Goal: Information Seeking & Learning: Check status

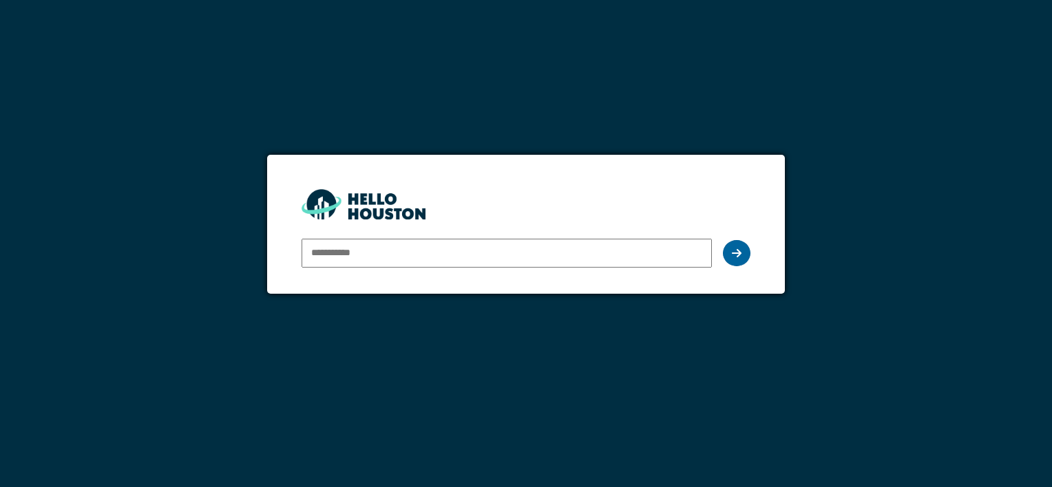
type input "**********"
click at [732, 248] on icon at bounding box center [737, 253] width 10 height 11
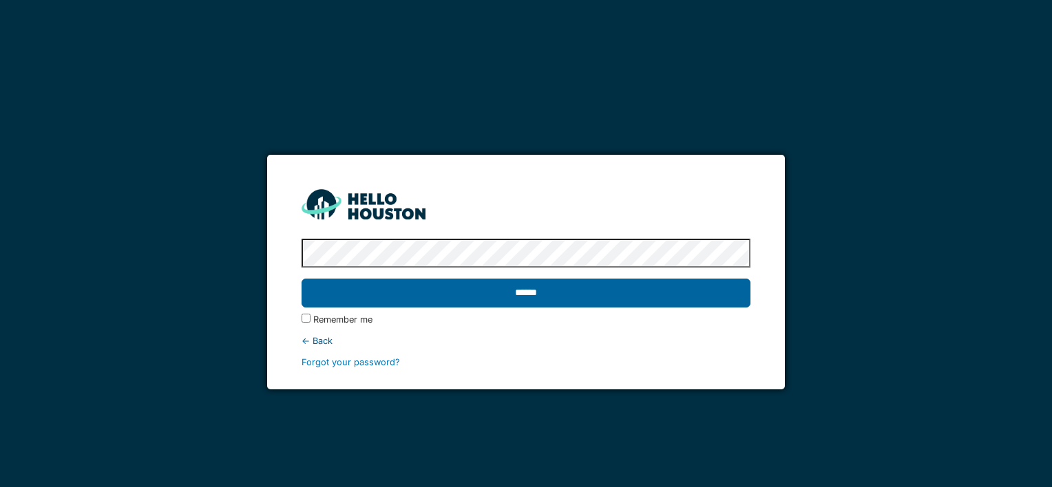
click at [406, 297] on input "******" at bounding box center [525, 293] width 448 height 29
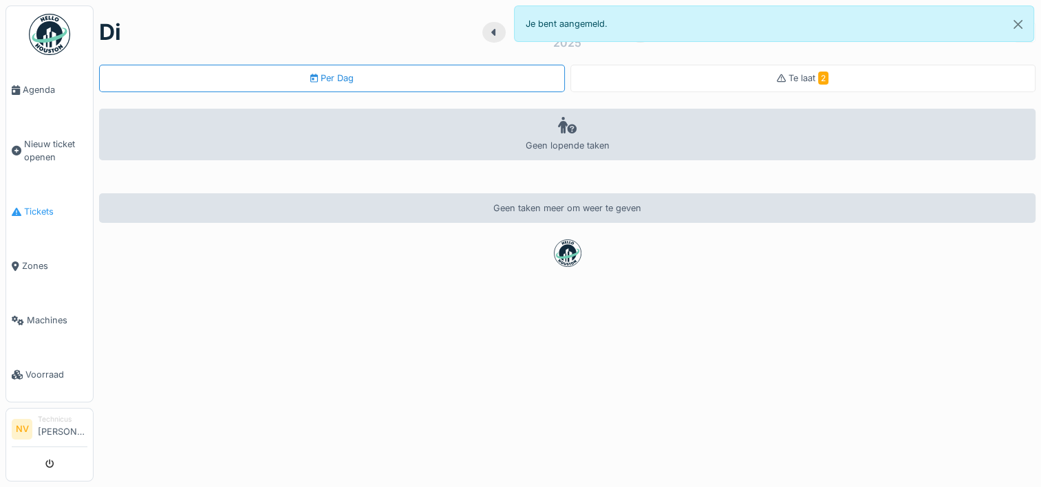
click at [38, 199] on link "Tickets" at bounding box center [49, 211] width 87 height 54
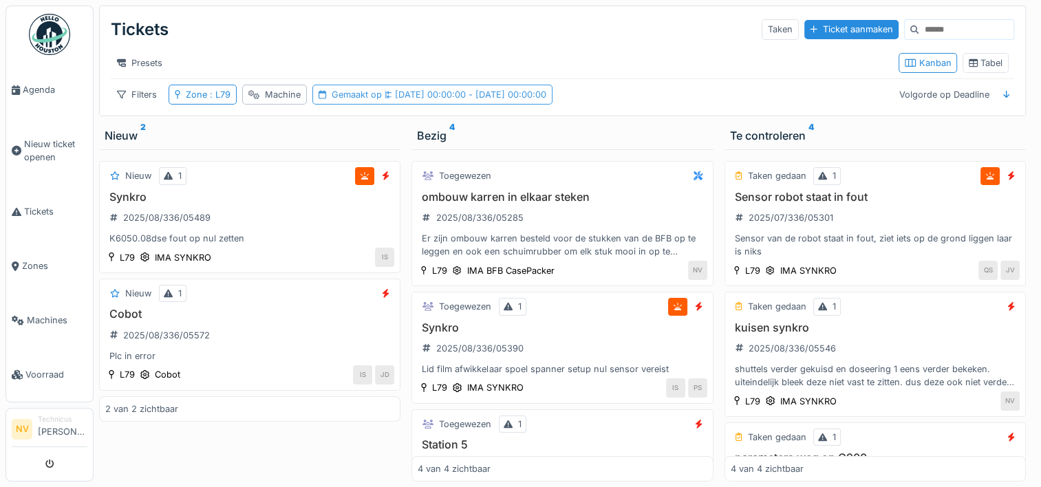
click at [365, 101] on div "Gemaakt op 30-7-2025 00:00:00 - 30-7-2025 00:00:00" at bounding box center [439, 94] width 215 height 13
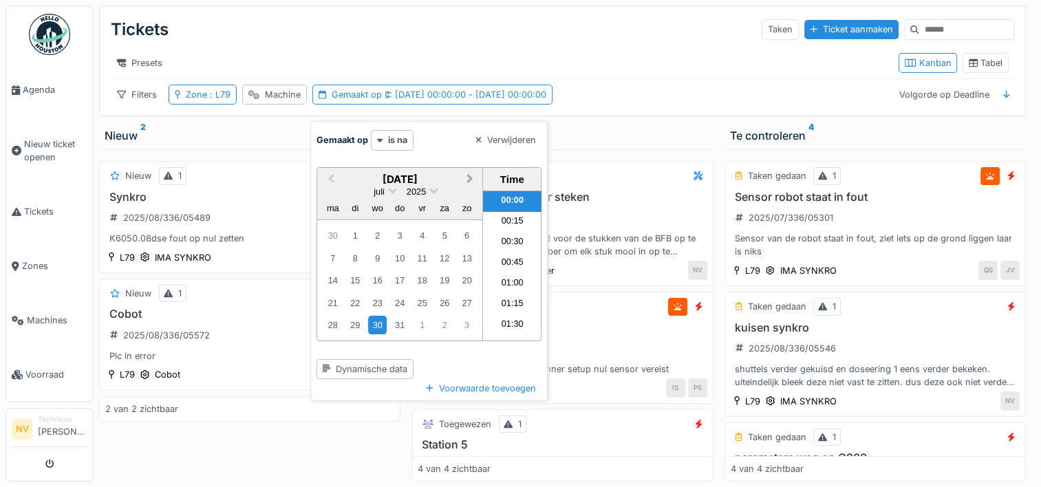
click at [470, 178] on span "Next Month" at bounding box center [470, 179] width 0 height 16
click at [332, 279] on div "11" at bounding box center [332, 281] width 19 height 19
click at [628, 78] on div "Presets Kanban Tabel" at bounding box center [563, 62] width 904 height 31
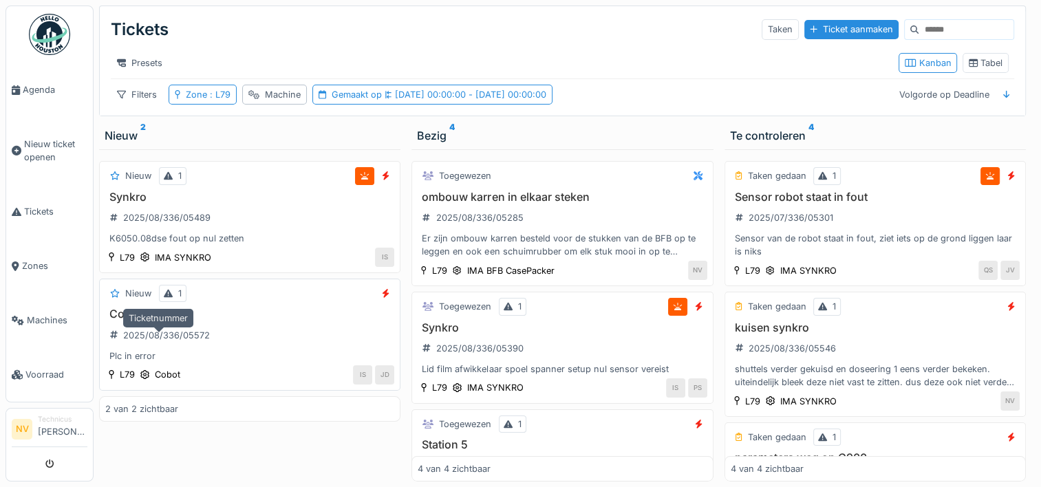
click at [134, 335] on div "2025/08/336/05572" at bounding box center [159, 335] width 109 height 17
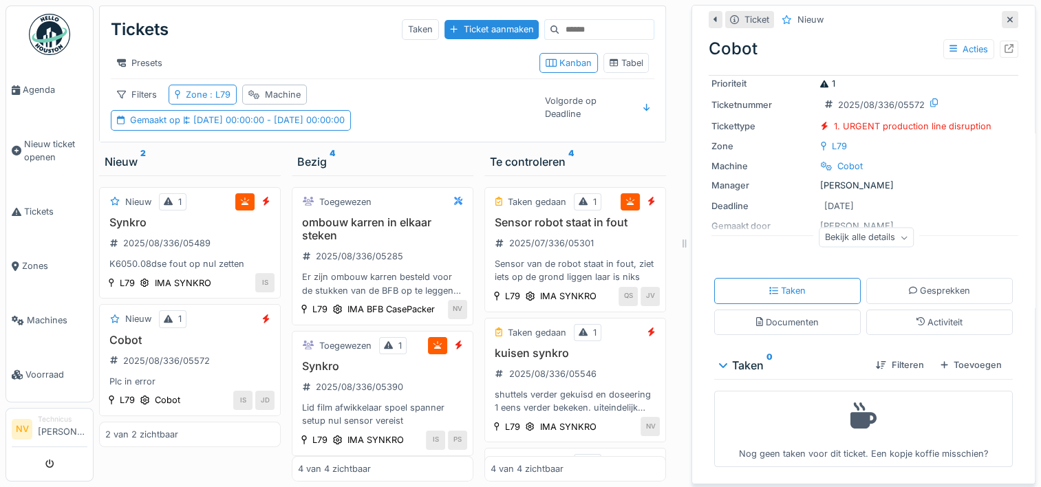
scroll to position [10, 0]
click at [868, 229] on div "Bekijk alle details" at bounding box center [866, 238] width 95 height 20
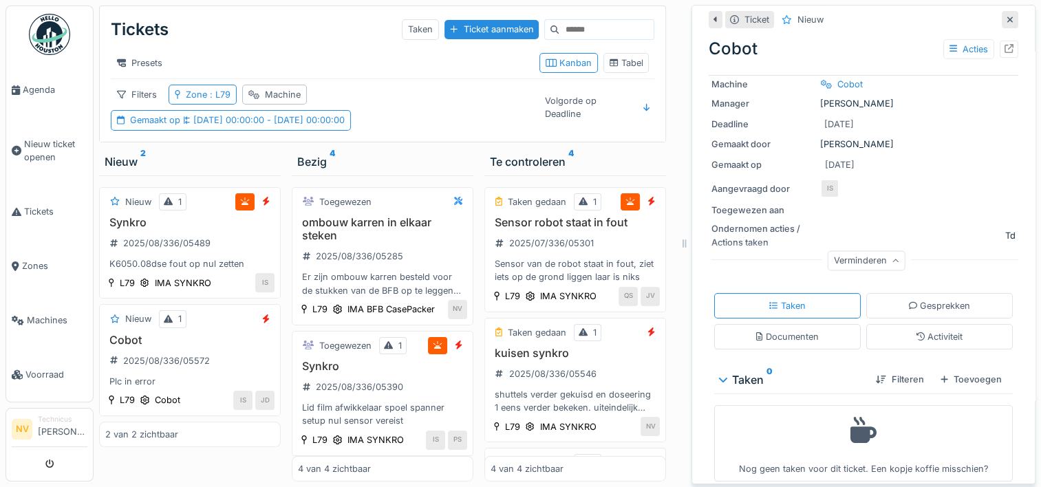
scroll to position [140, 0]
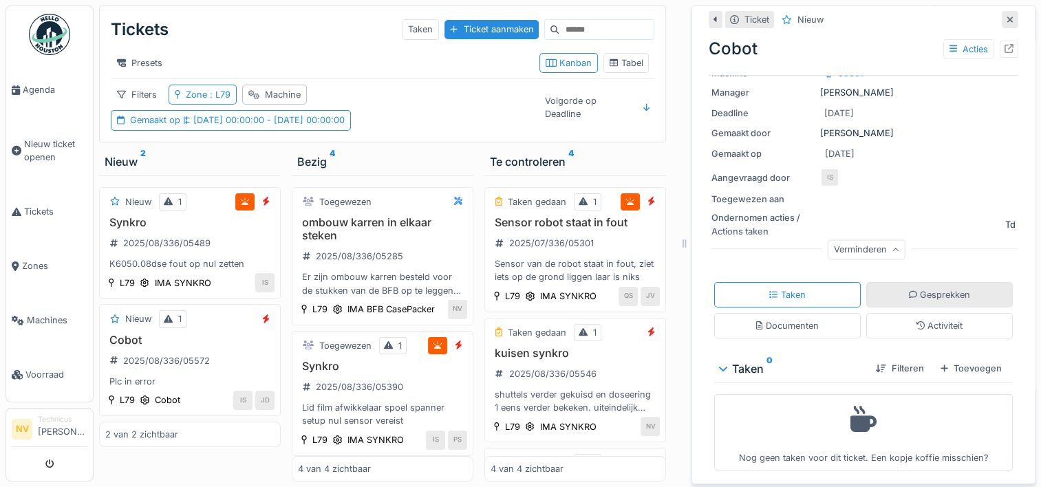
click at [889, 282] on div "Gesprekken" at bounding box center [940, 294] width 147 height 25
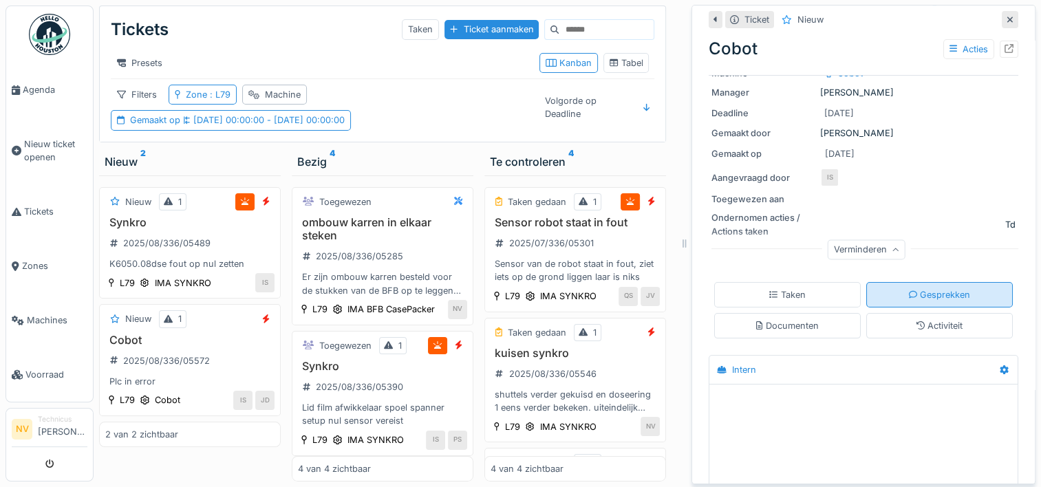
scroll to position [141, 0]
click at [795, 288] on div "Taken" at bounding box center [787, 294] width 147 height 25
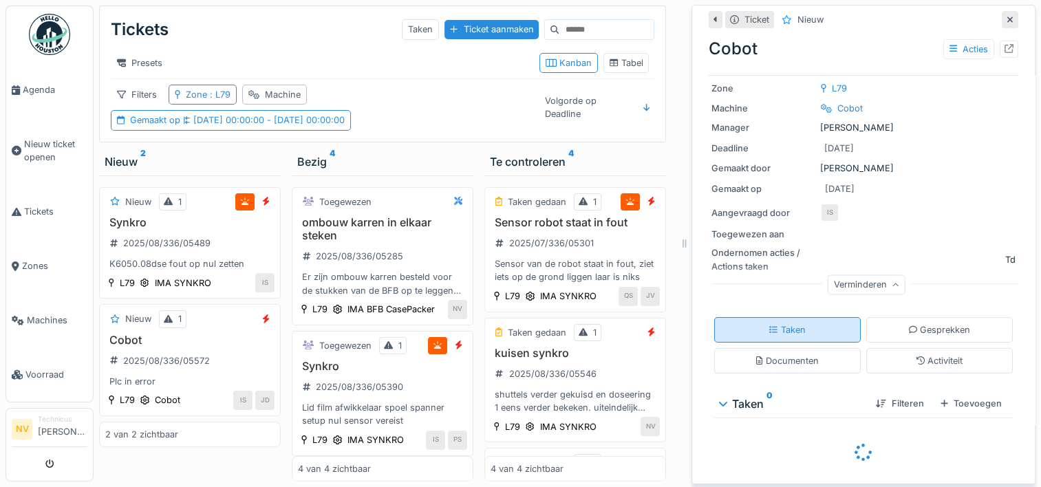
scroll to position [140, 0]
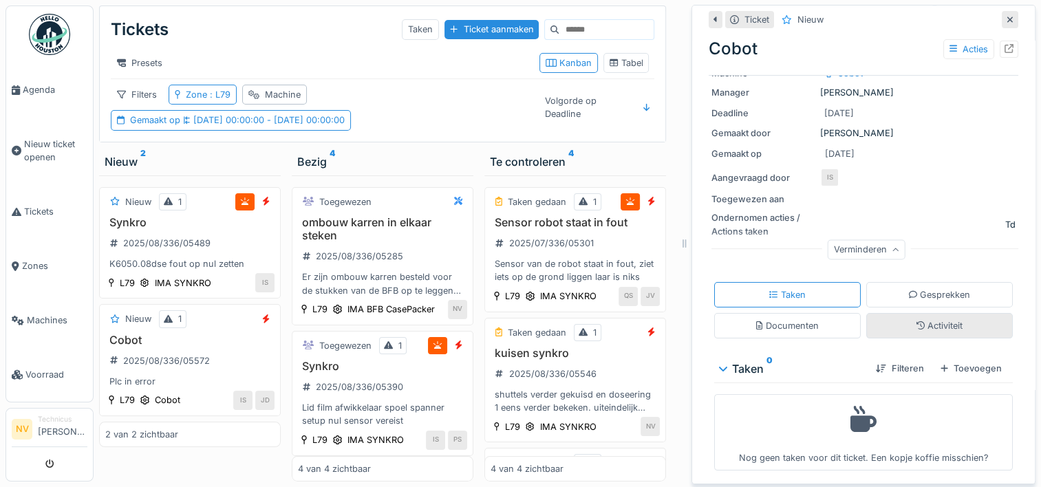
click at [871, 313] on div "Activiteit" at bounding box center [940, 325] width 147 height 25
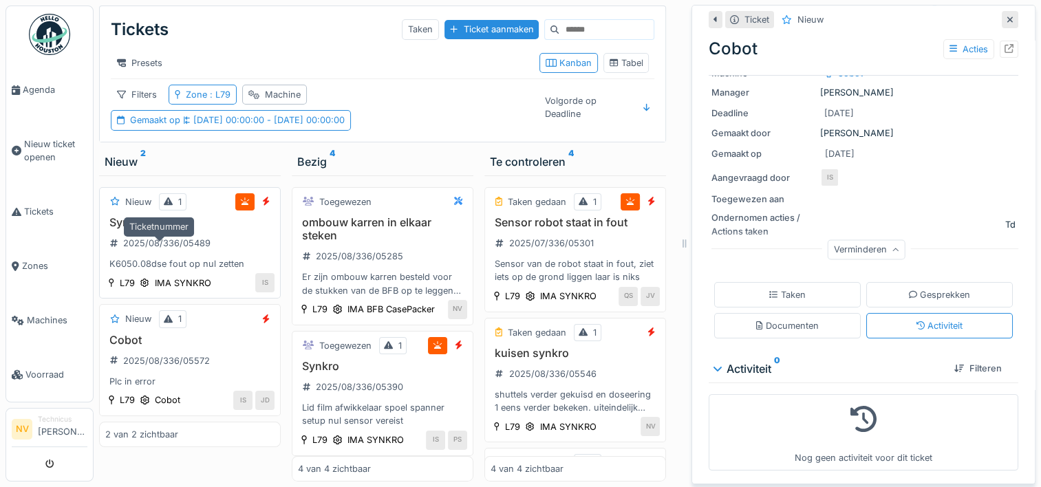
click at [201, 241] on div "2025/08/336/05489" at bounding box center [166, 243] width 87 height 13
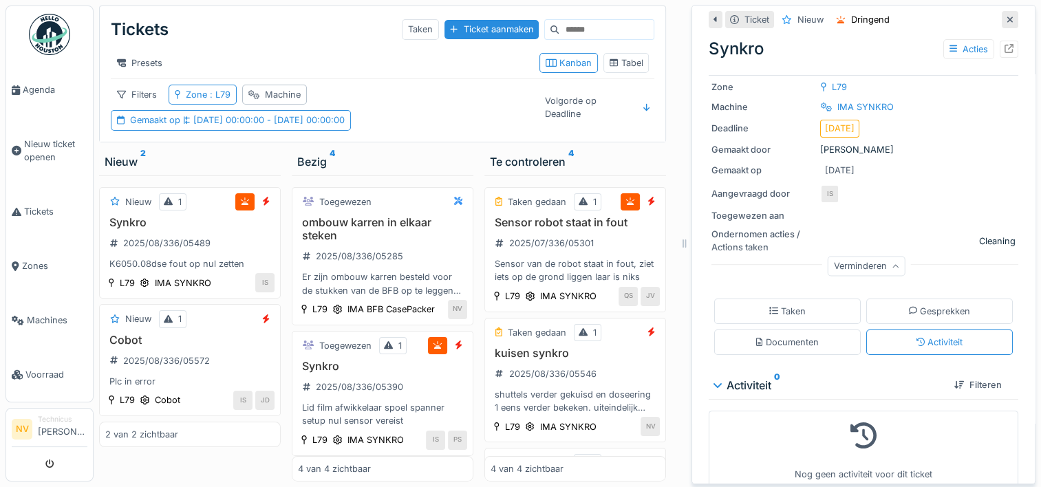
scroll to position [123, 0]
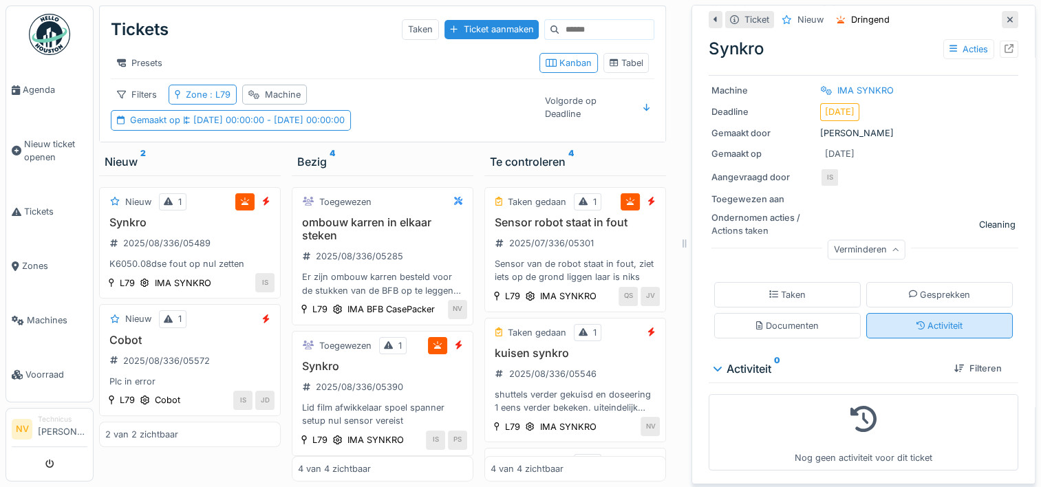
click at [925, 319] on div "Activiteit" at bounding box center [940, 325] width 47 height 13
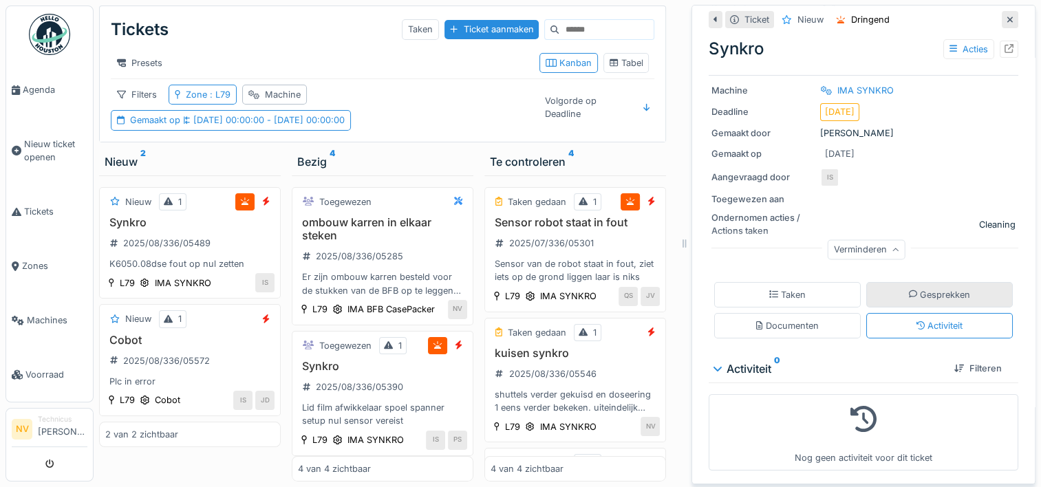
click at [909, 288] on div "Gesprekken" at bounding box center [940, 294] width 62 height 13
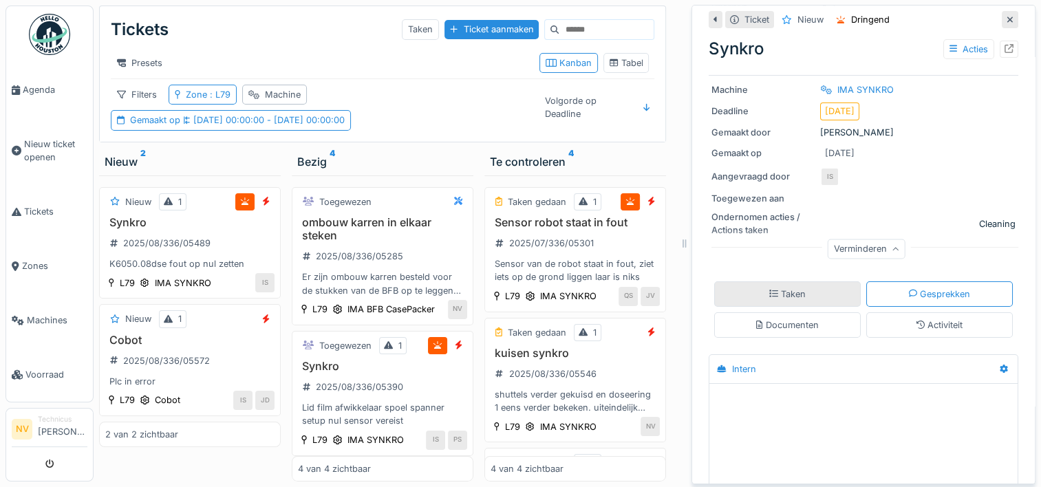
click at [783, 293] on div "Taken" at bounding box center [787, 294] width 147 height 25
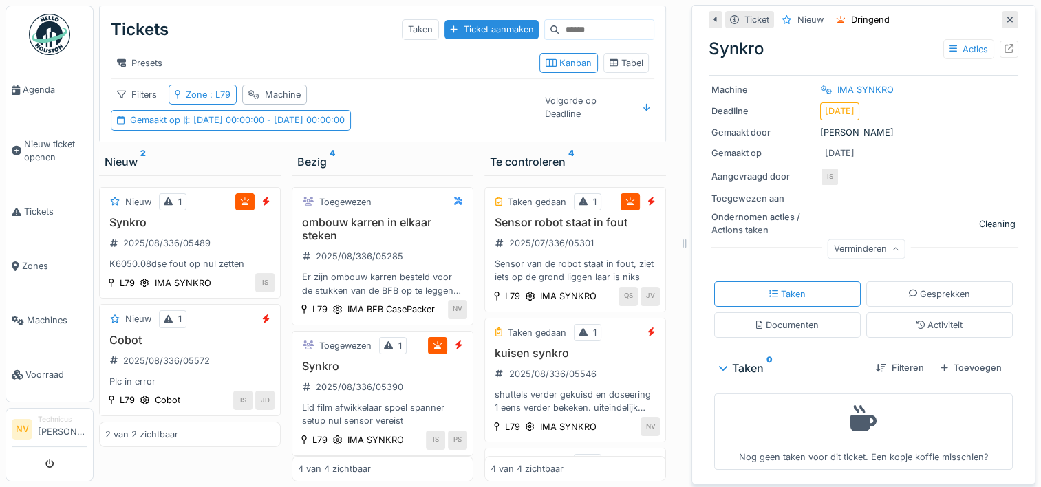
scroll to position [123, 0]
click at [800, 319] on div "Documenten" at bounding box center [787, 325] width 63 height 13
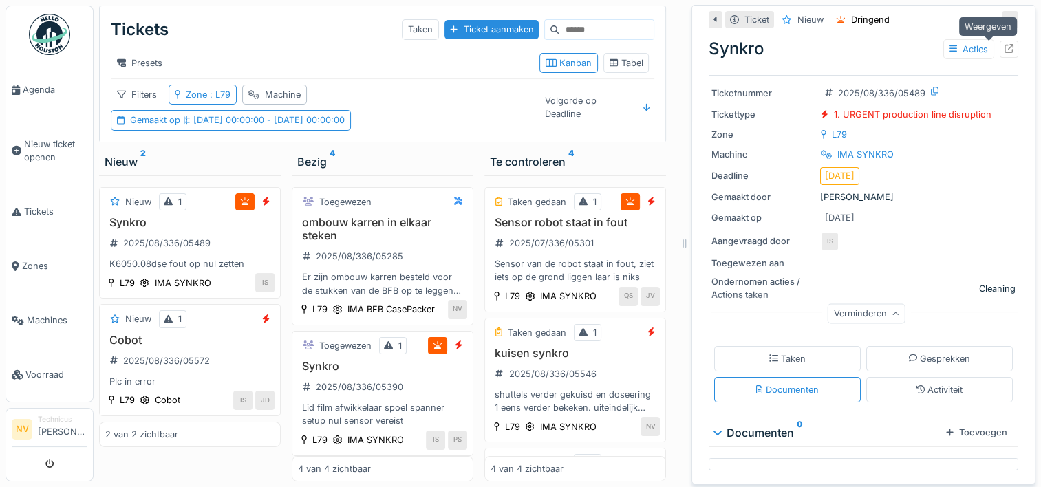
click at [1000, 41] on div at bounding box center [1009, 49] width 19 height 17
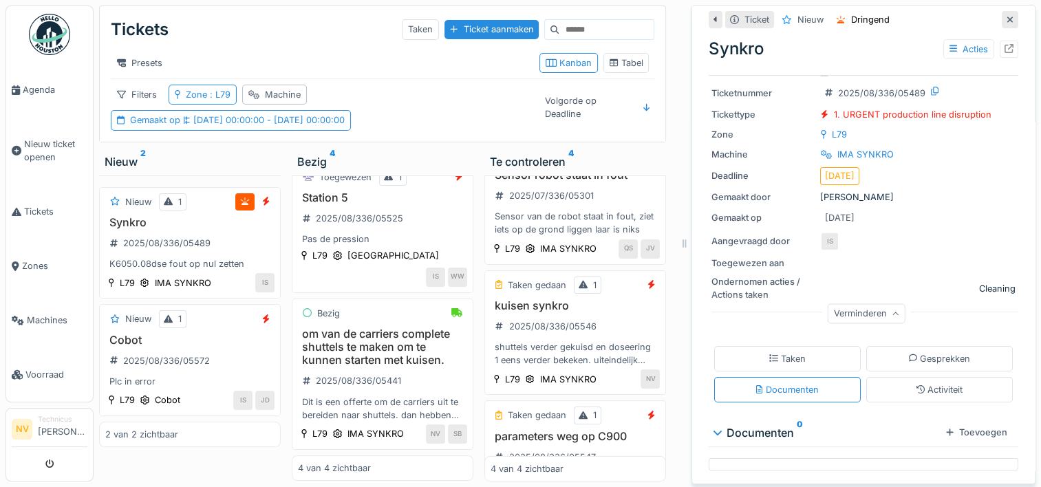
scroll to position [69, 0]
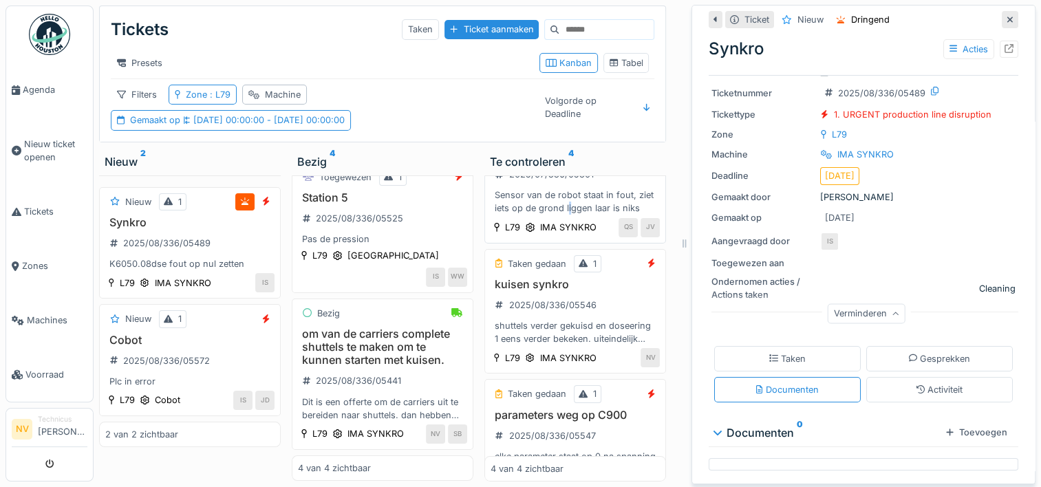
click at [578, 215] on div "Sensor van de robot staat in fout, ziet iets op de grond liggen laar is niks" at bounding box center [575, 202] width 169 height 26
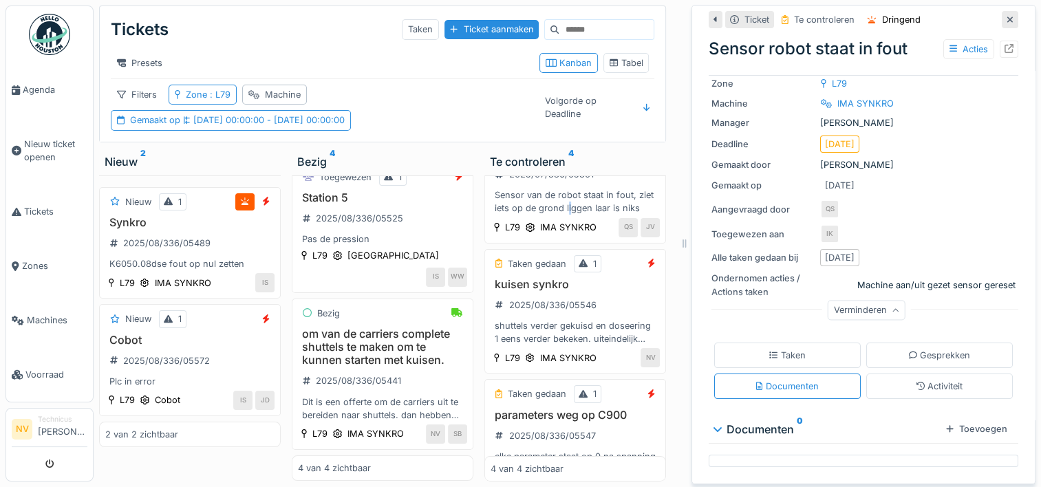
scroll to position [120, 0]
click at [833, 310] on div "Verminderen" at bounding box center [867, 311] width 78 height 20
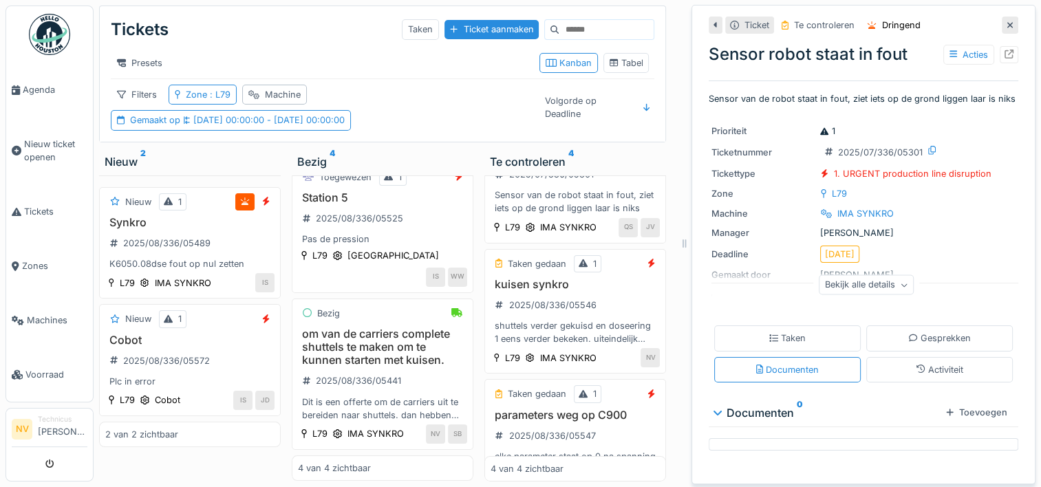
click at [844, 295] on div "Bekijk alle details" at bounding box center [866, 285] width 95 height 20
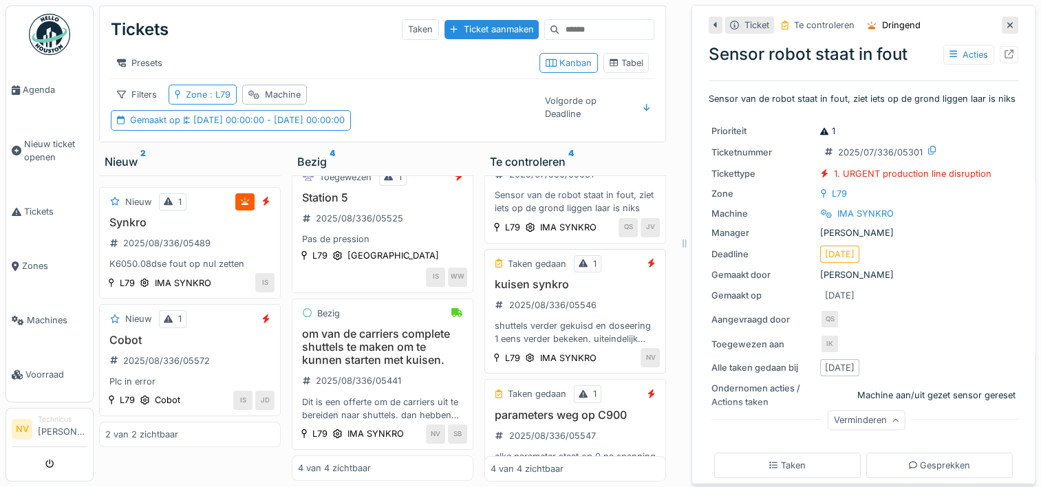
click at [604, 315] on div "kuisen synkro 2025/08/336/05546 shuttels verder gekuisd en doseering 1 eens ver…" at bounding box center [575, 312] width 169 height 68
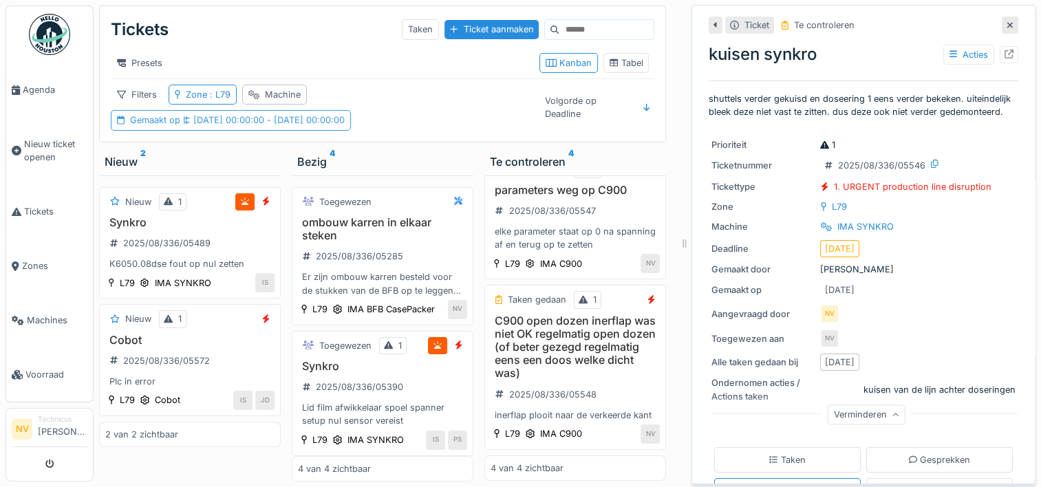
click at [311, 125] on span "11-8-2025 00:00:00 - 30-7-2025 00:00:00" at bounding box center [262, 120] width 164 height 10
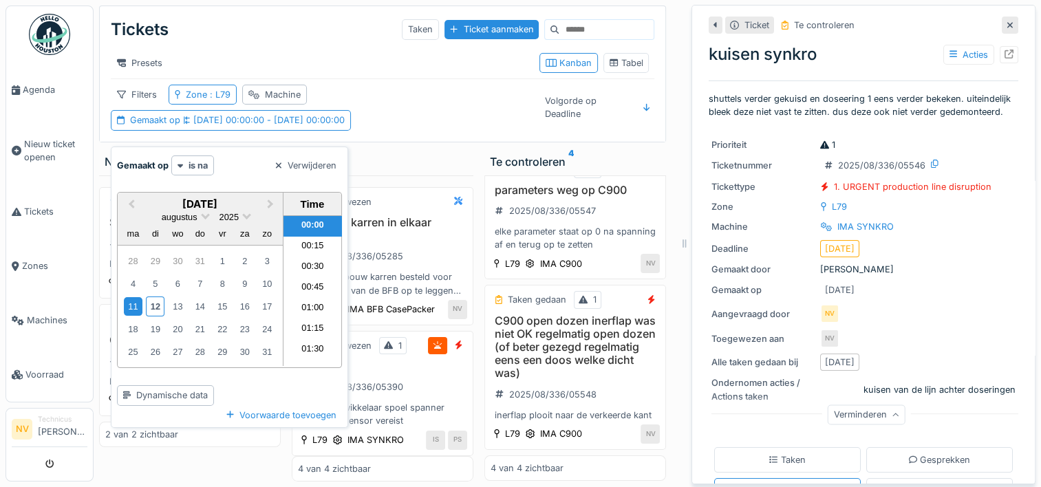
click at [131, 305] on div "11" at bounding box center [133, 306] width 19 height 19
click at [193, 166] on strong "is na" at bounding box center [198, 165] width 19 height 13
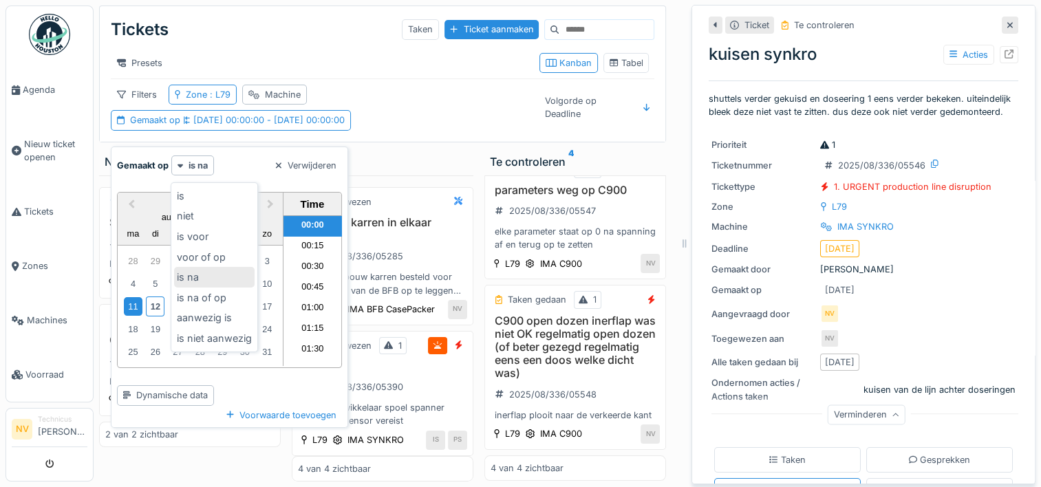
click at [195, 275] on div "is na" at bounding box center [214, 277] width 81 height 21
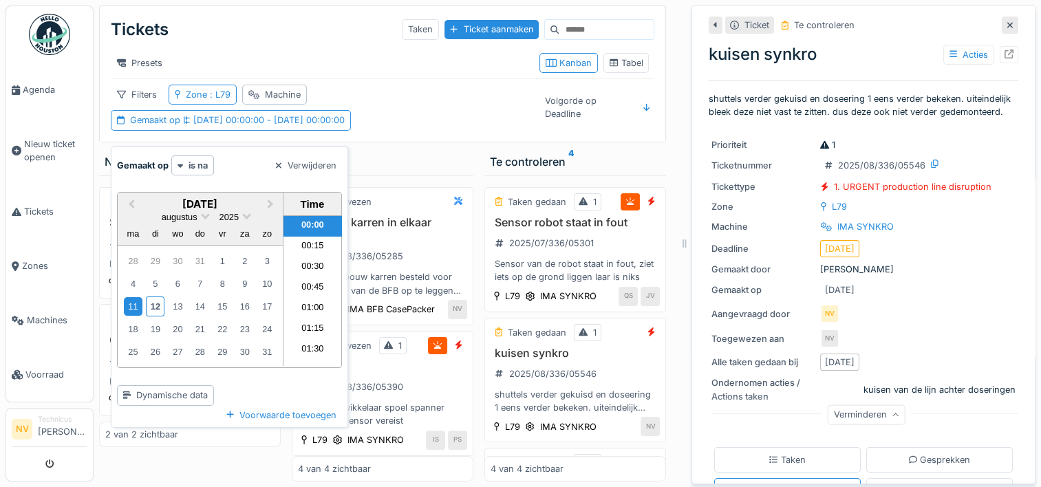
click at [136, 307] on div "11" at bounding box center [133, 306] width 19 height 19
click at [321, 125] on span "11-8-2025 00:00:00 - 30-7-2025 00:00:00" at bounding box center [262, 120] width 164 height 10
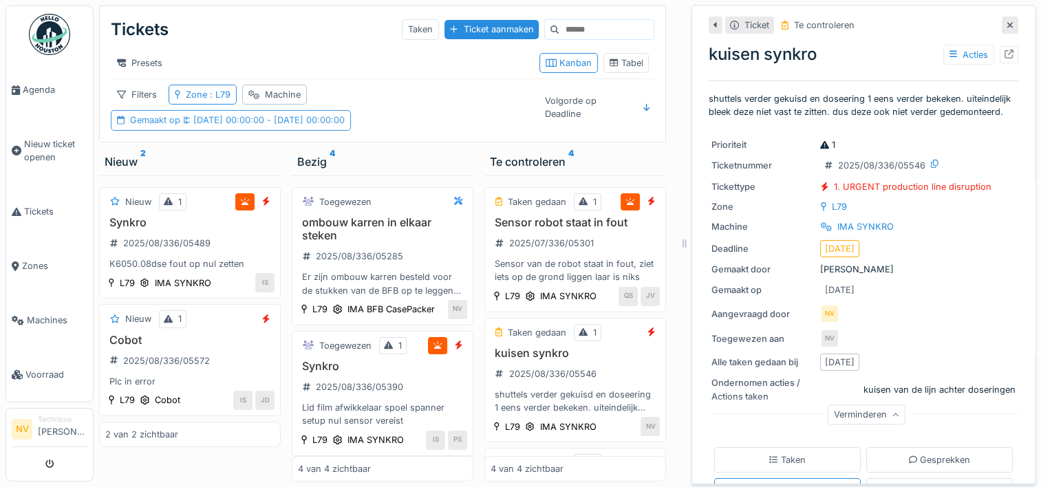
click at [321, 125] on span "11-8-2025 00:00:00 - 30-7-2025 00:00:00" at bounding box center [262, 120] width 164 height 10
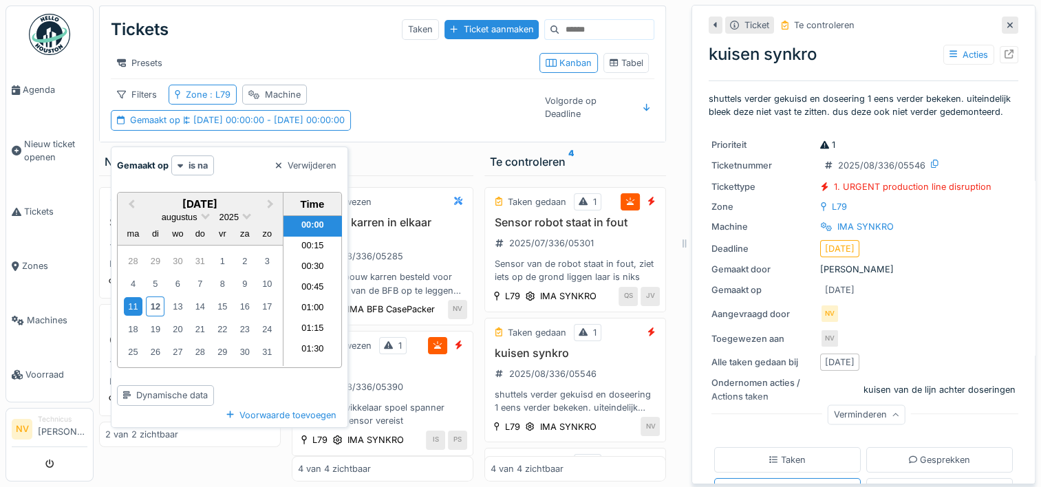
click at [137, 305] on div "11" at bounding box center [133, 306] width 19 height 19
click at [134, 210] on button "Previous Month" at bounding box center [130, 205] width 22 height 22
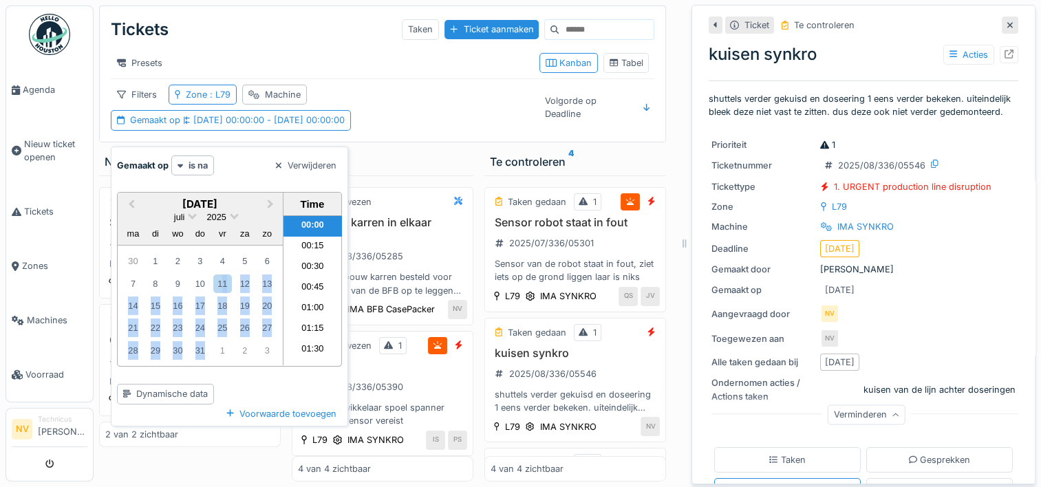
drag, startPoint x: 222, startPoint y: 284, endPoint x: 211, endPoint y: 336, distance: 52.6
click at [209, 337] on div "30 1 2 3 4 5 6 7 8 9 10 11 12 13 14 15 16 17 18 19 20 21 22 23 24 25 26 27 28 2…" at bounding box center [200, 306] width 156 height 112
drag, startPoint x: 211, startPoint y: 336, endPoint x: 244, endPoint y: 168, distance: 171.2
click at [244, 168] on div "Gemaakt op is na Verwijderen" at bounding box center [229, 166] width 225 height 20
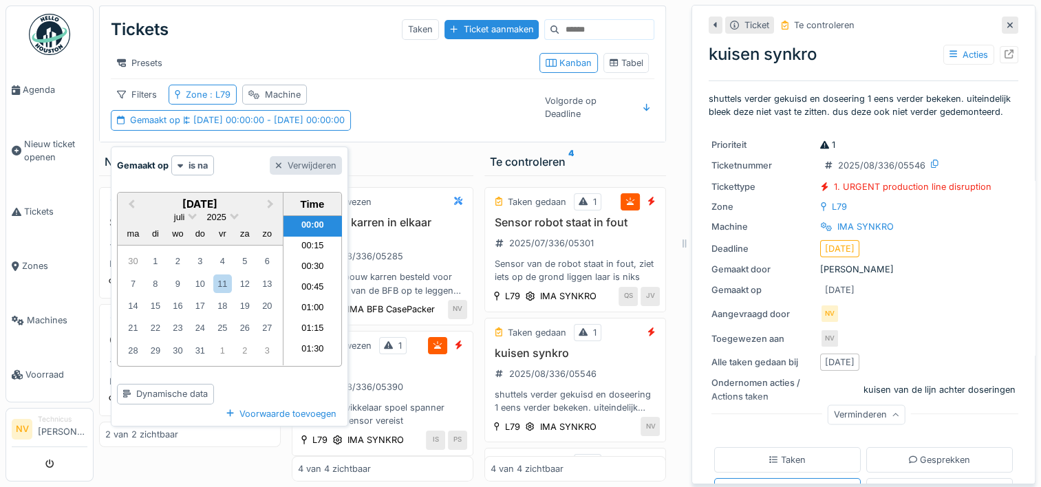
click at [288, 161] on div "Verwijderen" at bounding box center [306, 165] width 72 height 19
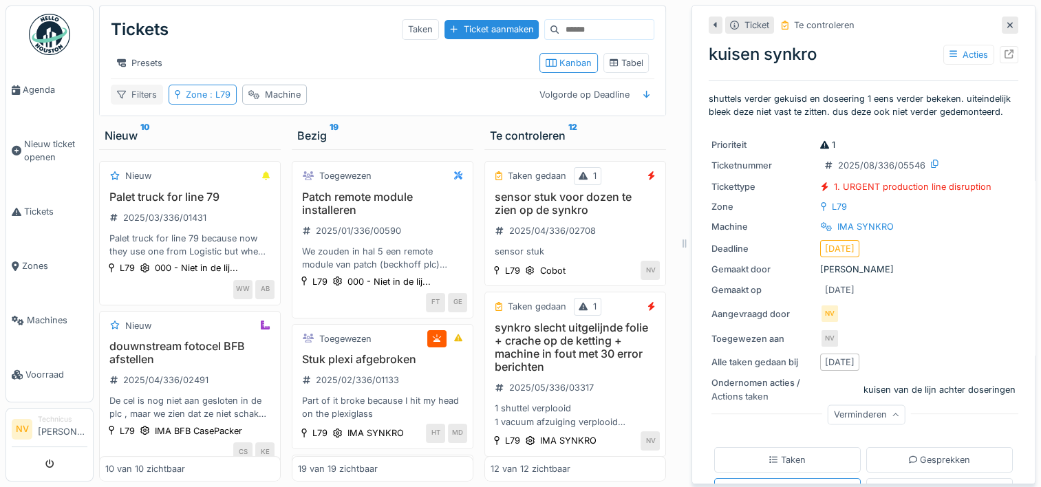
click at [142, 100] on div "Filters" at bounding box center [137, 95] width 52 height 20
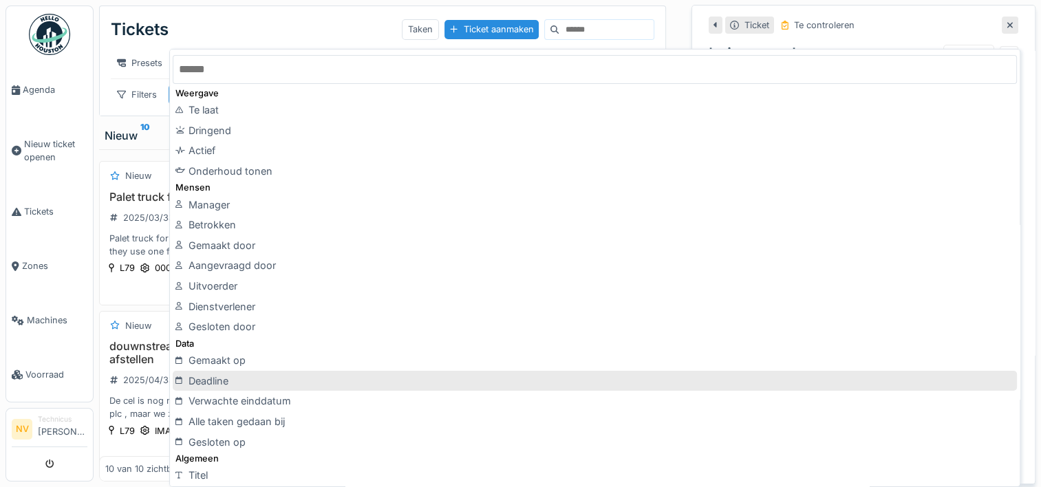
scroll to position [69, 0]
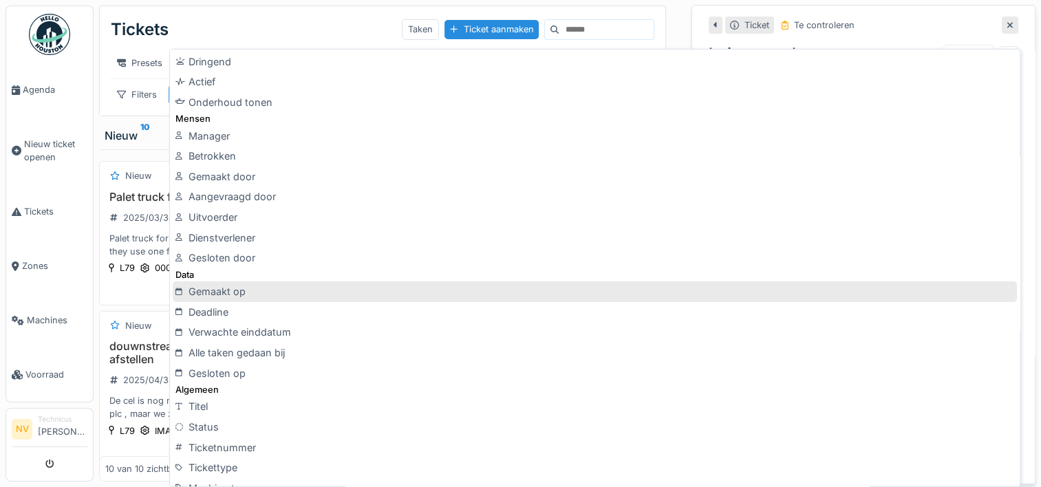
click at [214, 290] on div "Gemaakt op" at bounding box center [595, 292] width 845 height 21
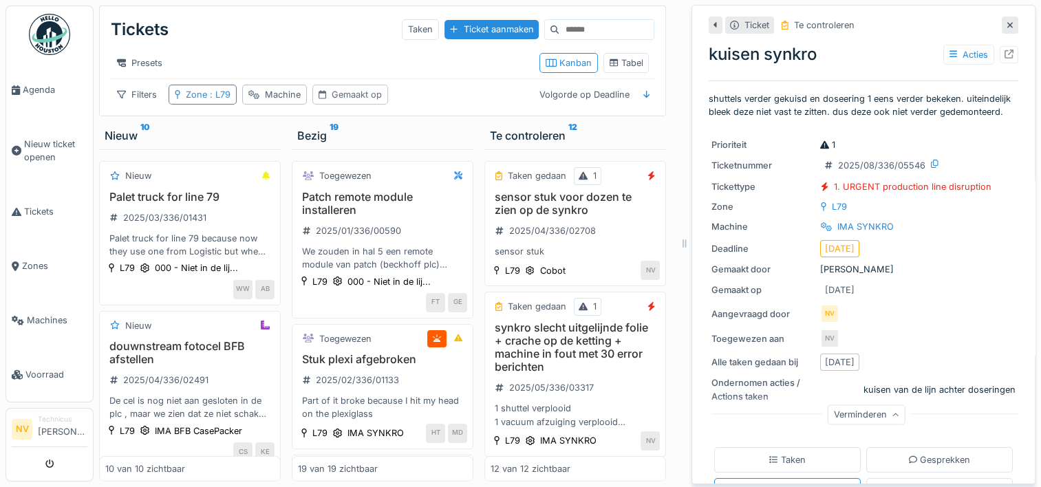
click at [367, 100] on div "Gemaakt op" at bounding box center [357, 94] width 50 height 13
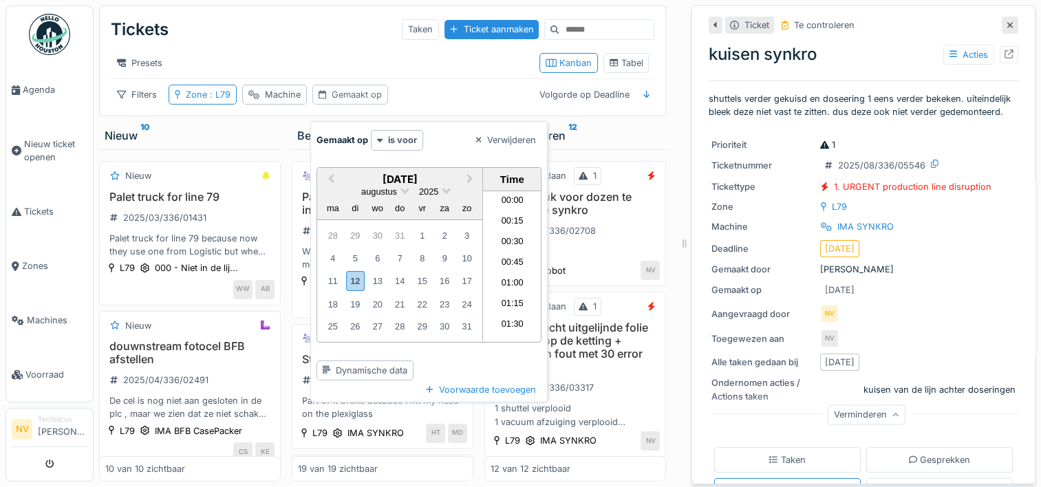
scroll to position [555, 0]
click at [385, 140] on div "is voor" at bounding box center [397, 140] width 52 height 20
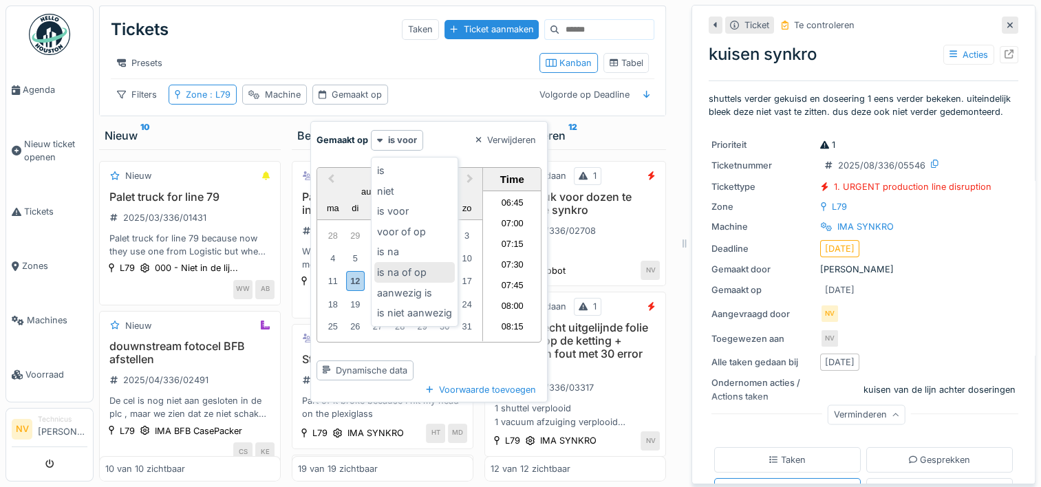
click at [407, 273] on div "is na of op" at bounding box center [414, 272] width 81 height 21
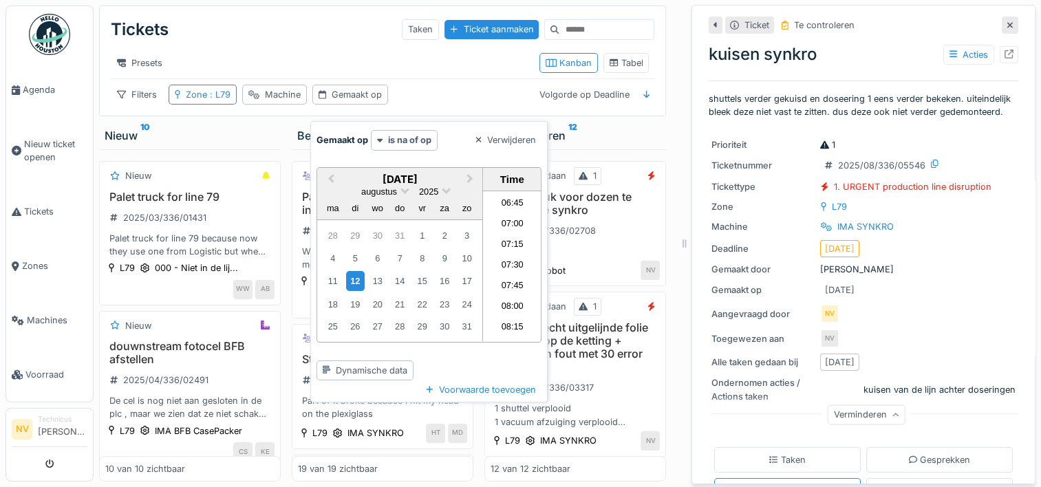
click at [352, 279] on div "12" at bounding box center [355, 281] width 19 height 20
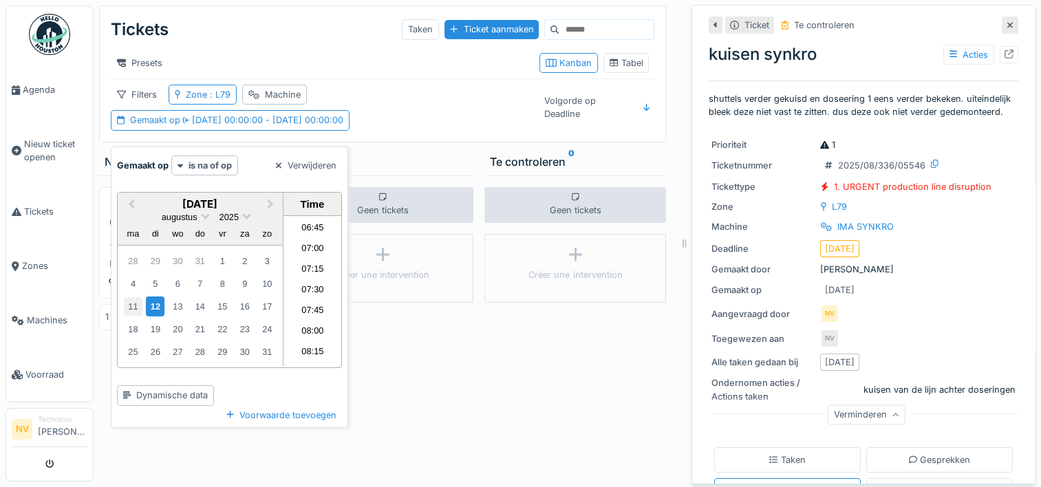
click at [136, 300] on div "11" at bounding box center [133, 306] width 19 height 19
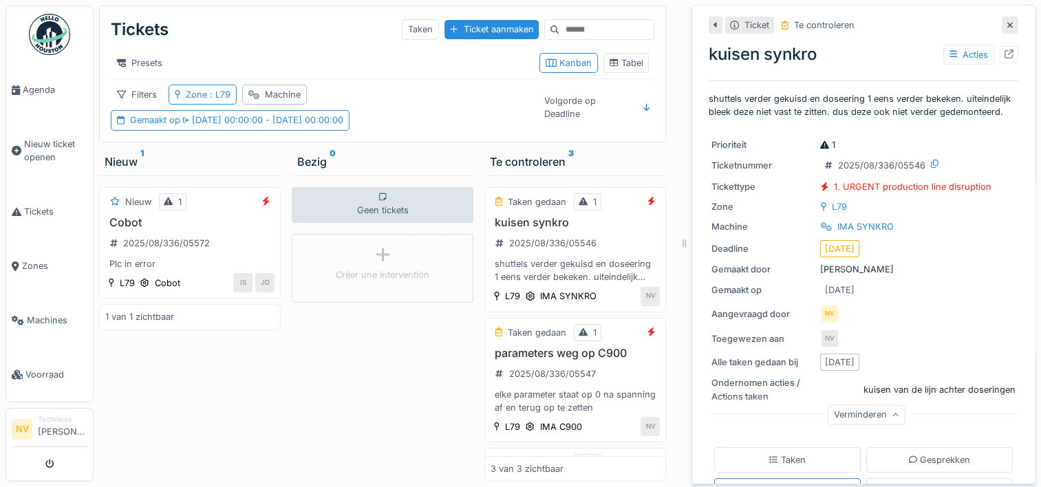
click at [406, 108] on div "Filters Zone : L79 Machine Gemaakt op 11-8-2025 00:00:00 - 12-8-2025 00:00:00" at bounding box center [322, 107] width 422 height 45
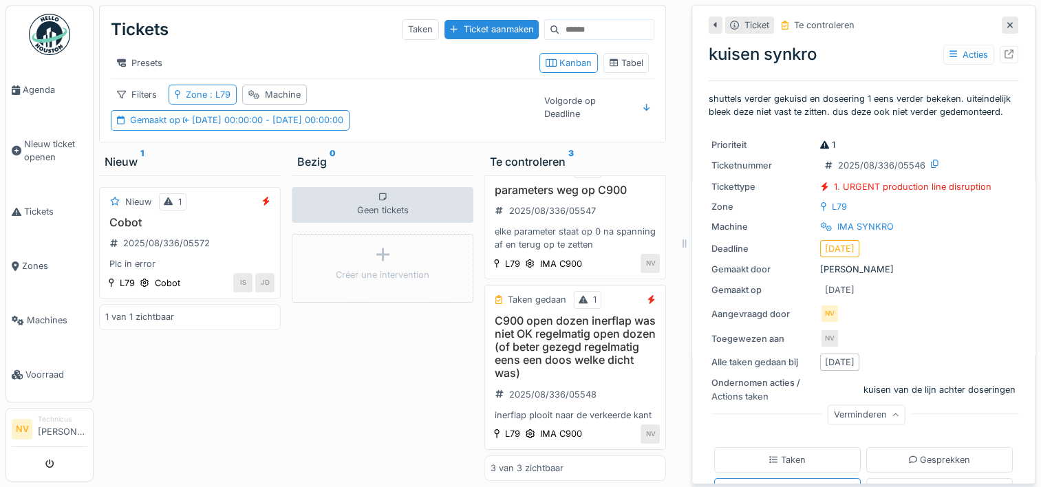
scroll to position [10, 0]
click at [200, 118] on span "11-8-2025 00:00:00 - 12-8-2025 00:00:00" at bounding box center [261, 120] width 162 height 10
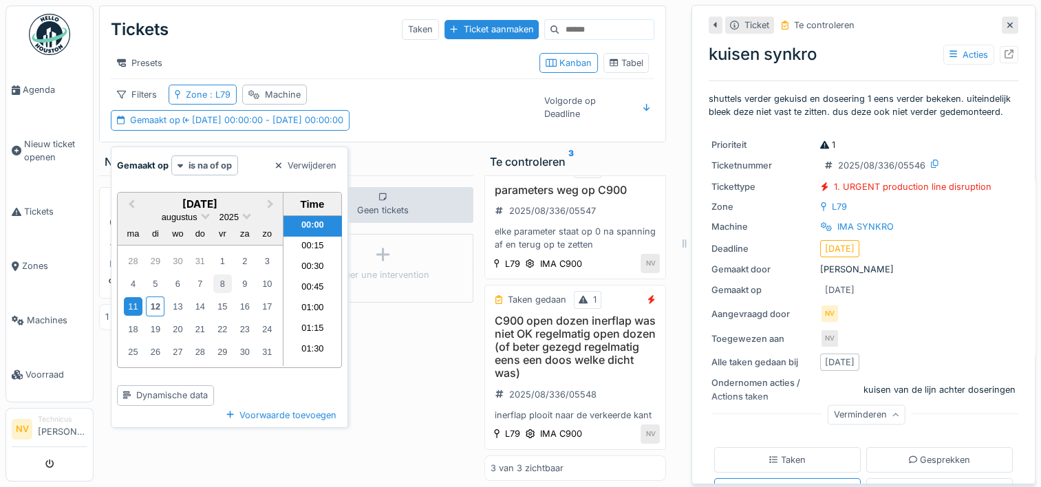
click at [222, 275] on div "8" at bounding box center [222, 284] width 19 height 19
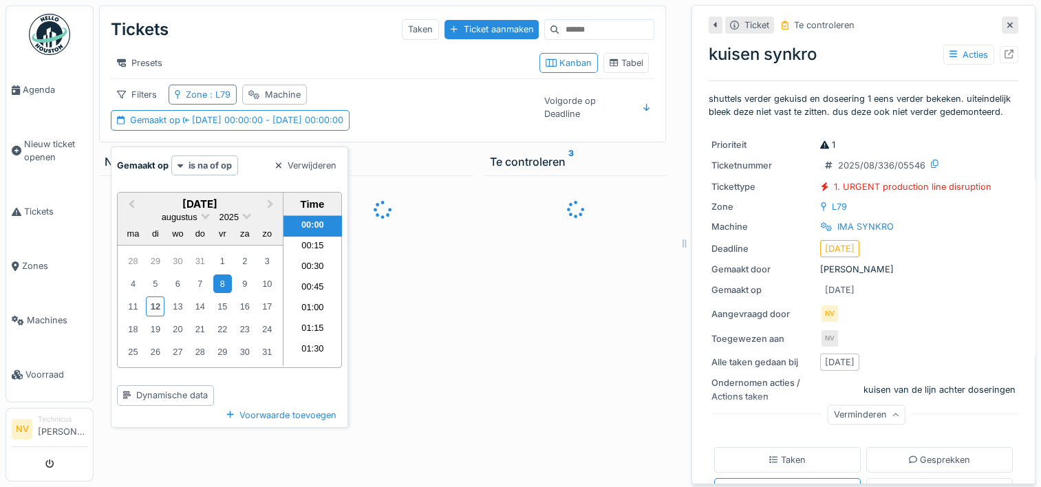
scroll to position [0, 0]
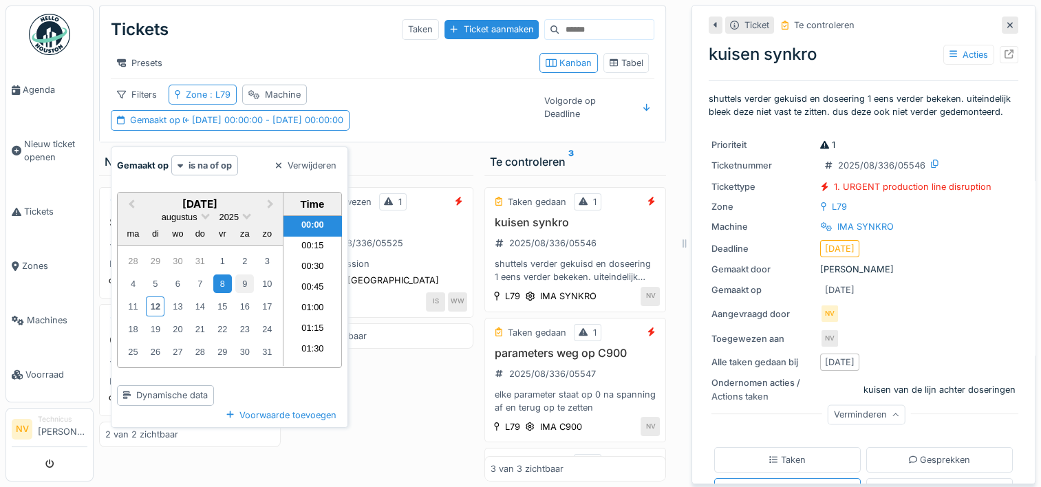
click at [247, 275] on div "9" at bounding box center [244, 284] width 19 height 19
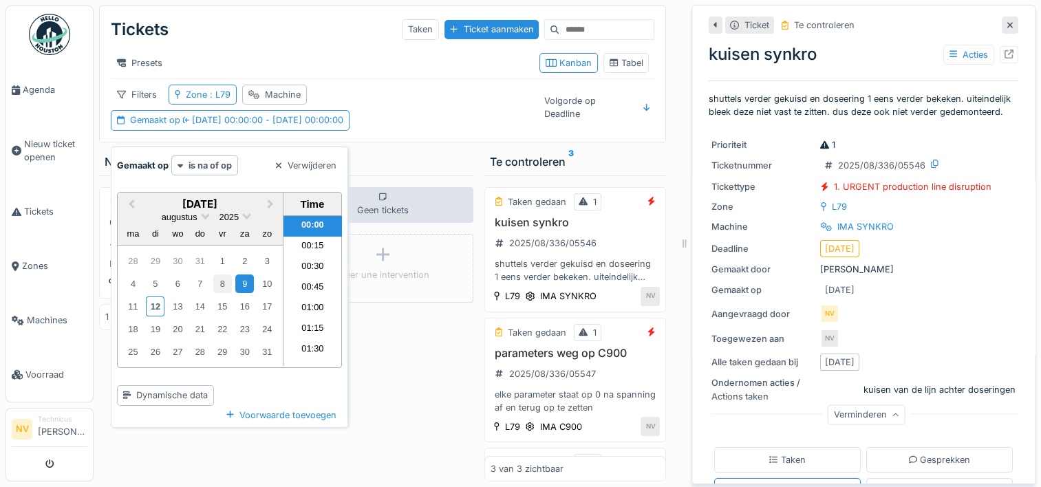
click at [223, 275] on div "8" at bounding box center [222, 284] width 19 height 19
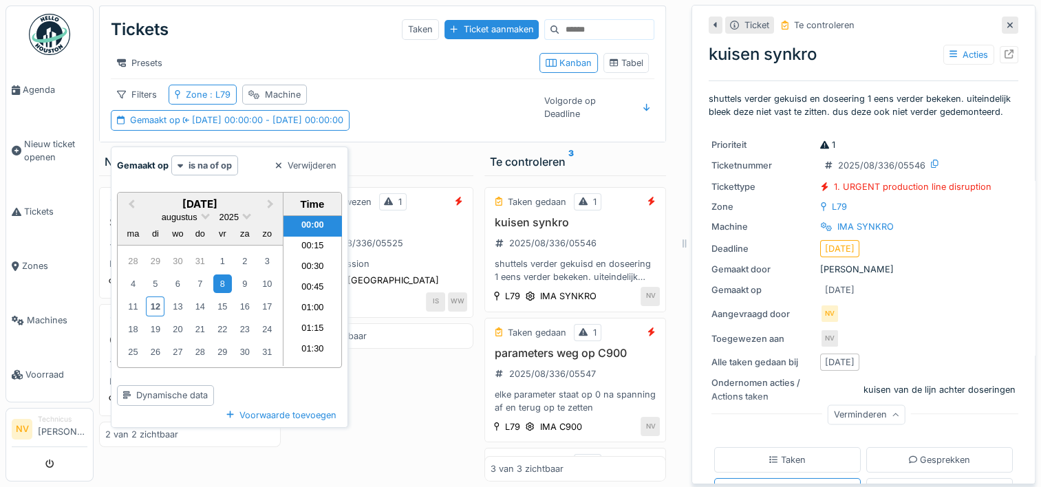
click at [400, 111] on div "Filters Zone : L79 Machine Gemaakt op 8-8-2025 00:00:00 - 12-8-2025 00:00:00" at bounding box center [322, 107] width 422 height 45
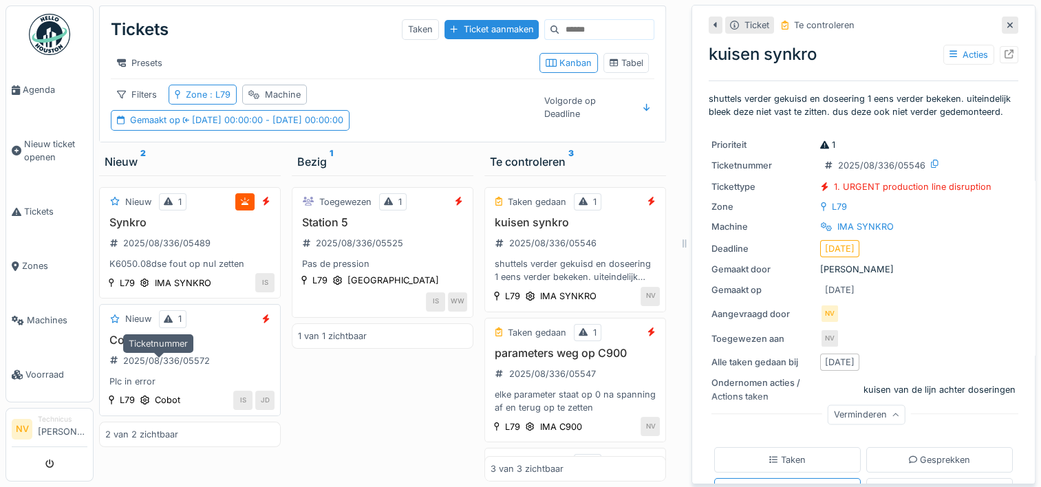
click at [163, 352] on div "2025/08/336/05572" at bounding box center [159, 360] width 109 height 17
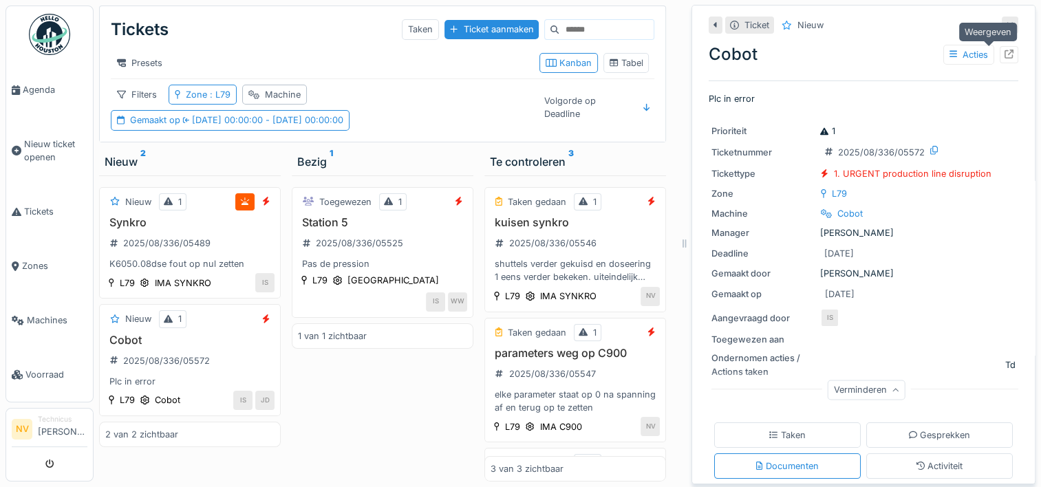
click at [1005, 50] on icon at bounding box center [1009, 54] width 9 height 9
